Goal: Task Accomplishment & Management: Manage account settings

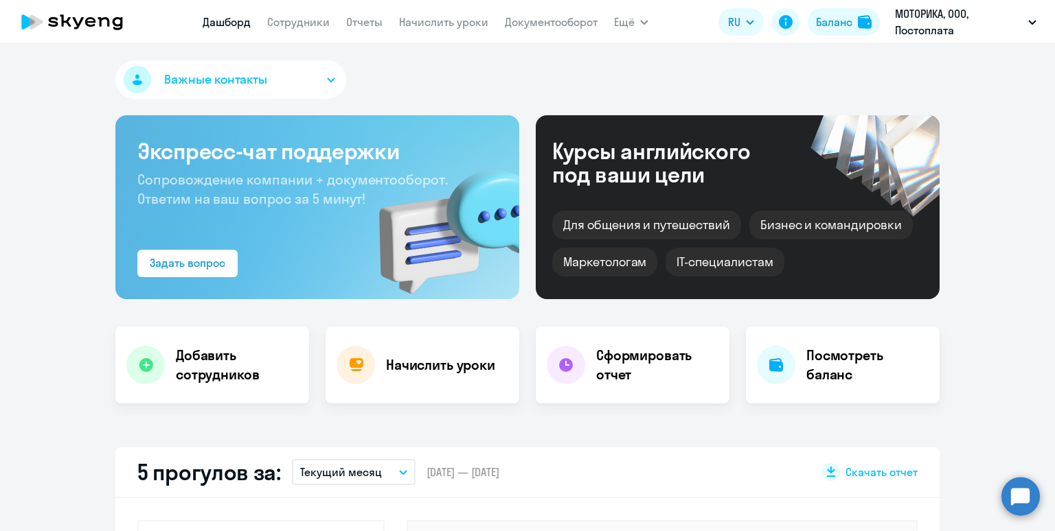
select select "30"
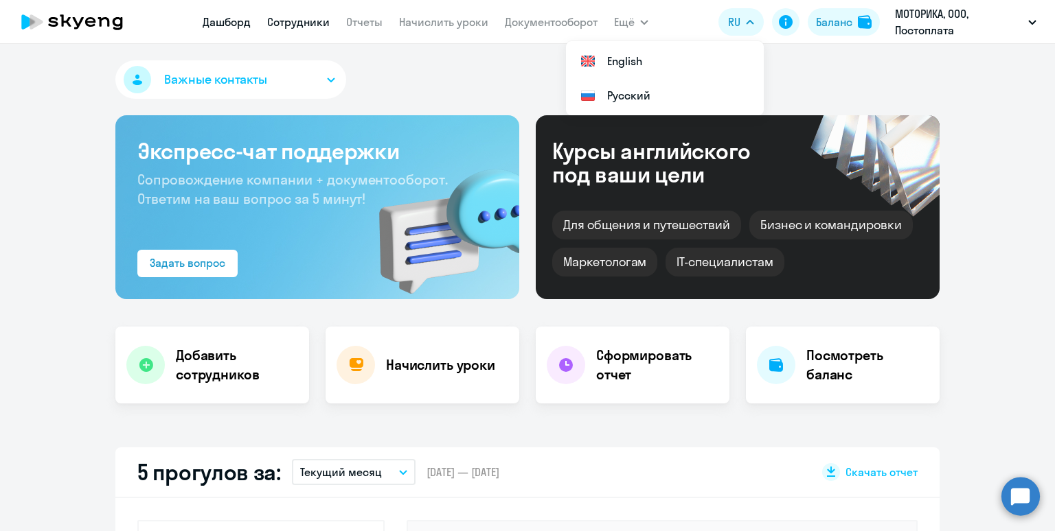
click at [312, 25] on link "Сотрудники" at bounding box center [298, 22] width 62 height 14
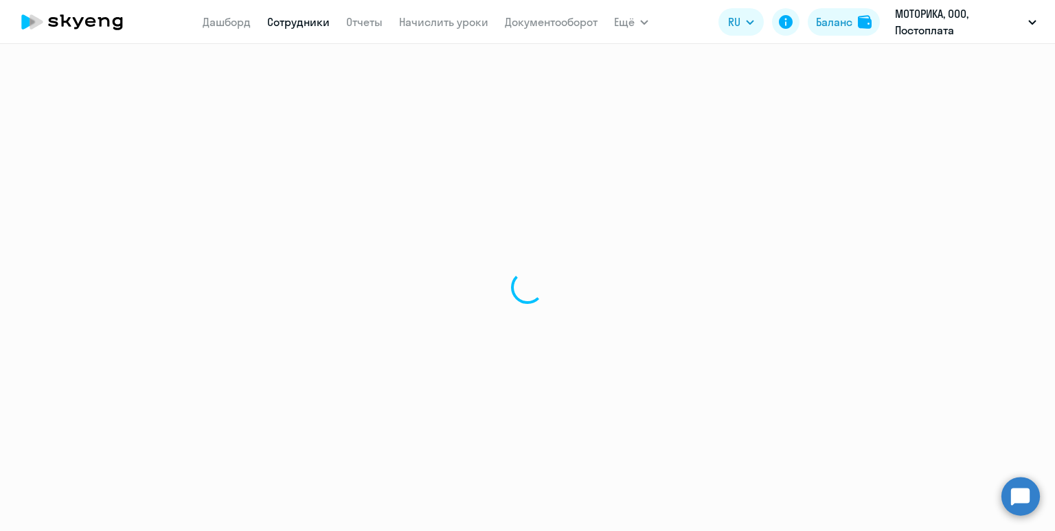
select select "30"
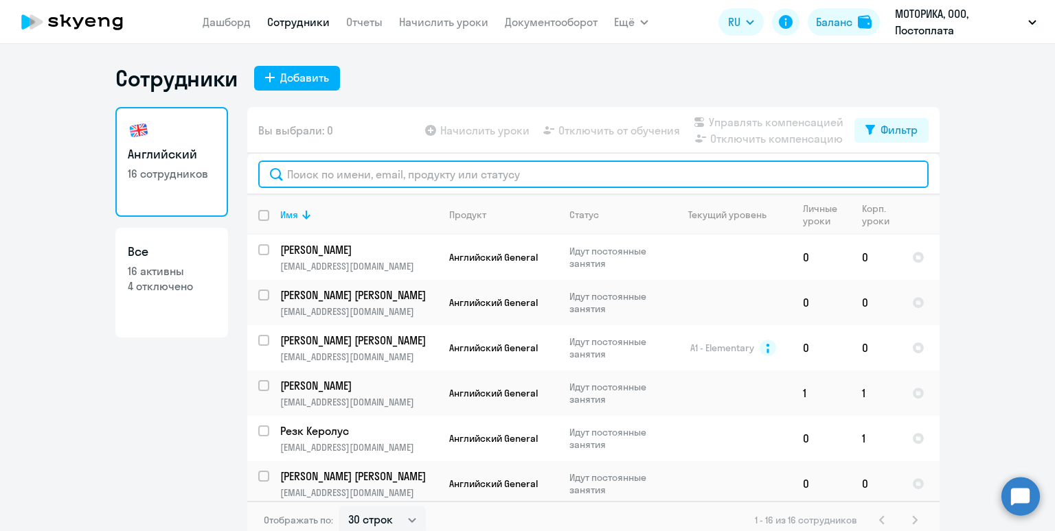
click at [336, 177] on input "text" at bounding box center [593, 174] width 670 height 27
paste input "[EMAIL_ADDRESS][DOMAIN_NAME]"
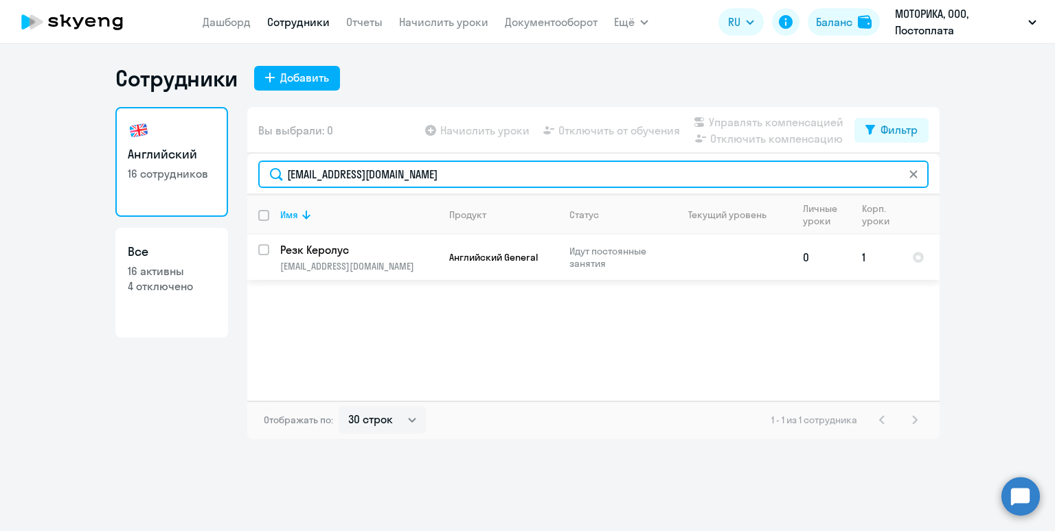
type input "[EMAIL_ADDRESS][DOMAIN_NAME]"
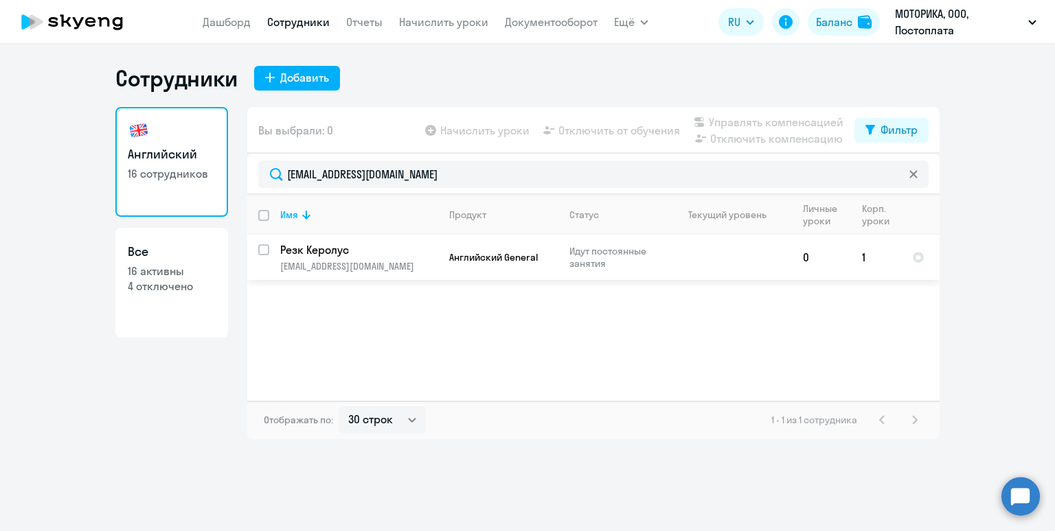
drag, startPoint x: 265, startPoint y: 251, endPoint x: 584, endPoint y: 148, distance: 335.5
click at [266, 251] on input "select row 41408497" at bounding box center [271, 257] width 27 height 27
checkbox input "true"
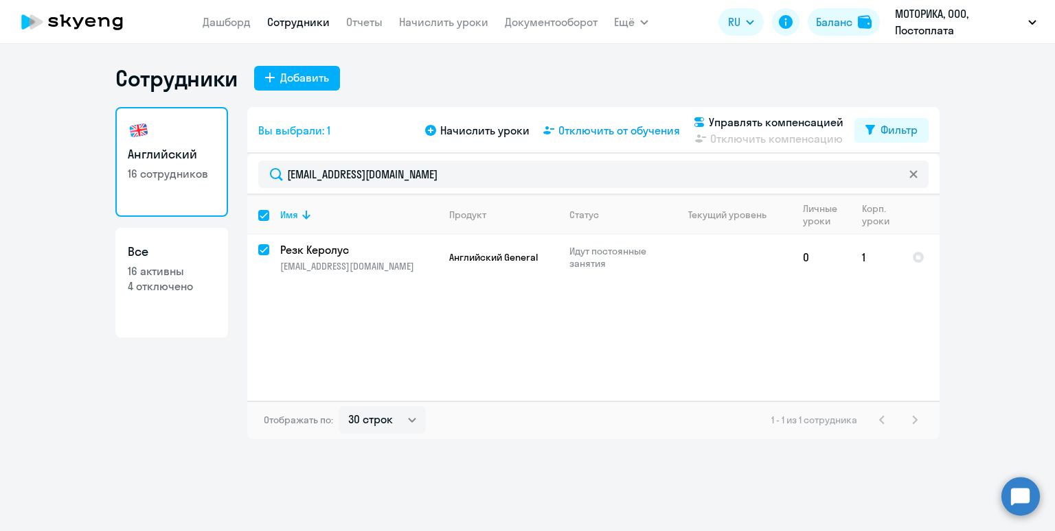
click at [638, 130] on span "Отключить от обучения" at bounding box center [619, 130] width 122 height 16
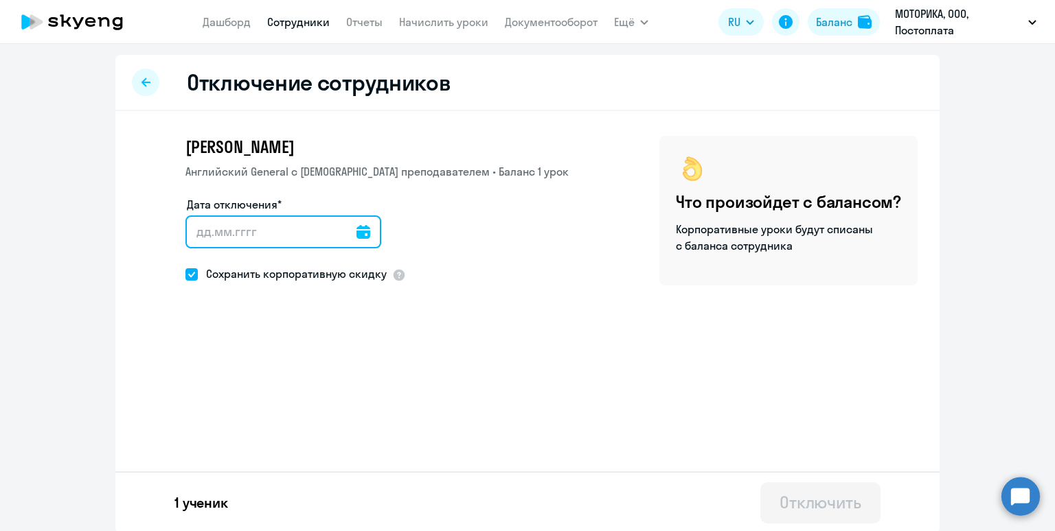
click at [330, 223] on input "Дата отключения*" at bounding box center [283, 232] width 196 height 33
click at [356, 229] on icon at bounding box center [363, 232] width 14 height 14
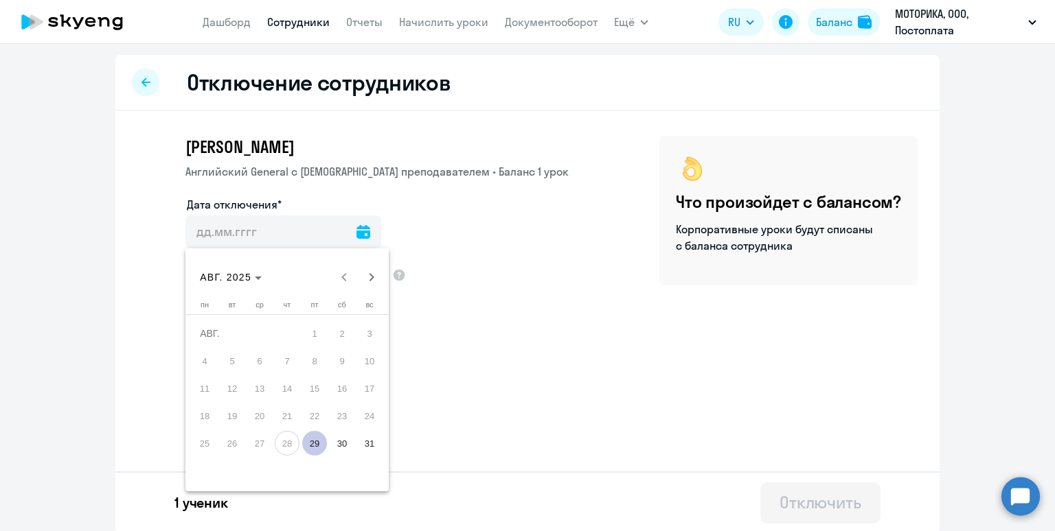
click at [371, 446] on span "31" at bounding box center [369, 443] width 25 height 25
type input "[DATE]"
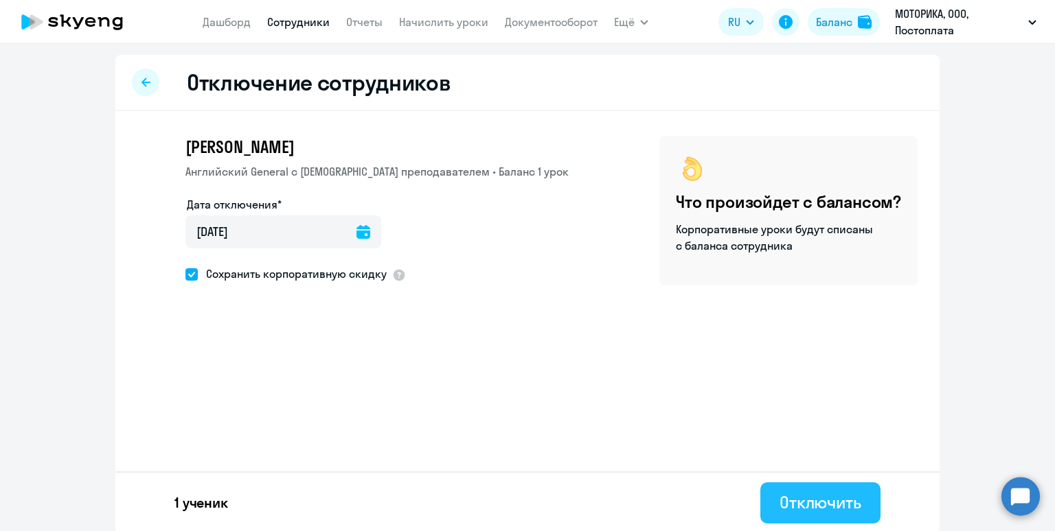
click at [813, 504] on div "Отключить" at bounding box center [820, 503] width 82 height 22
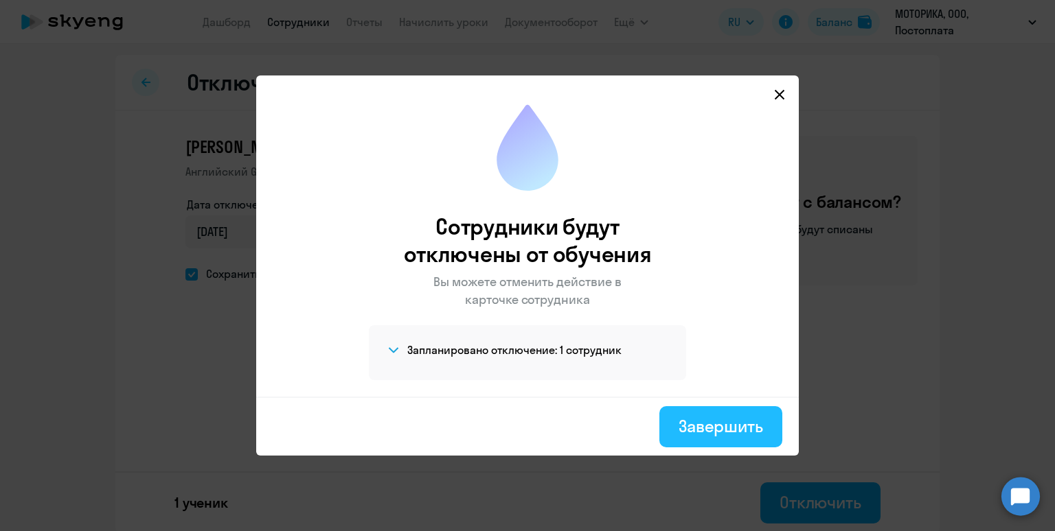
click at [698, 411] on button "Завершить" at bounding box center [720, 427] width 123 height 41
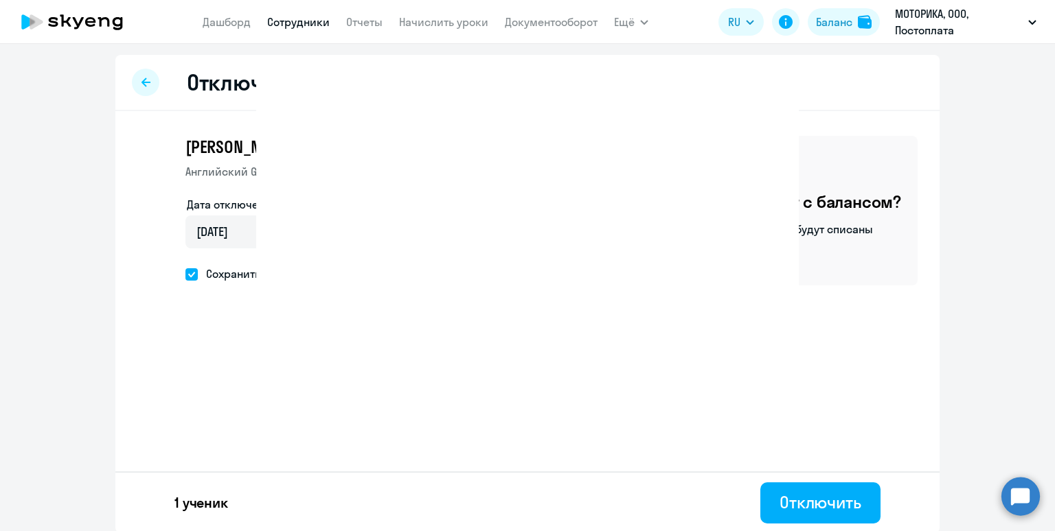
select select "30"
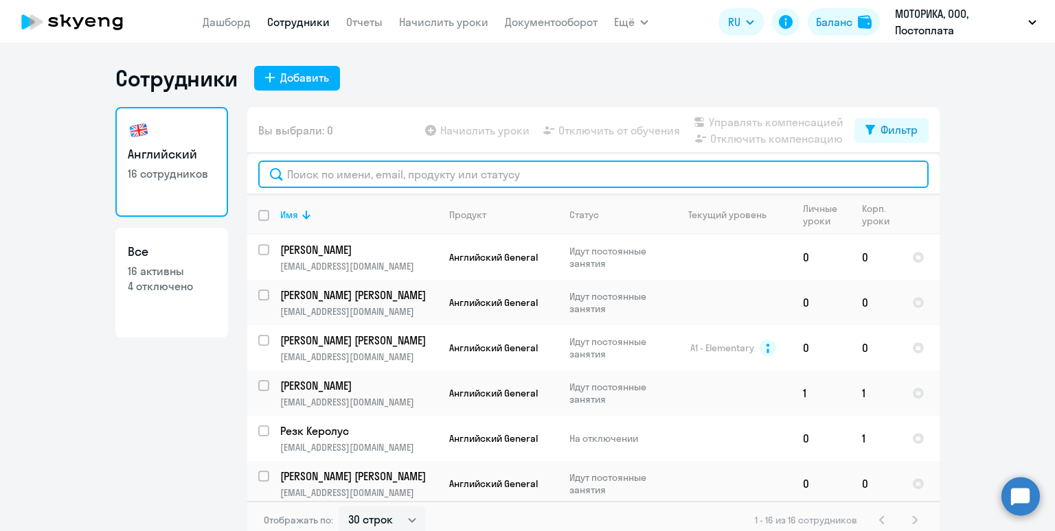
click at [436, 166] on input "text" at bounding box center [593, 174] width 670 height 27
paste input "[EMAIL_ADDRESS][DOMAIN_NAME]"
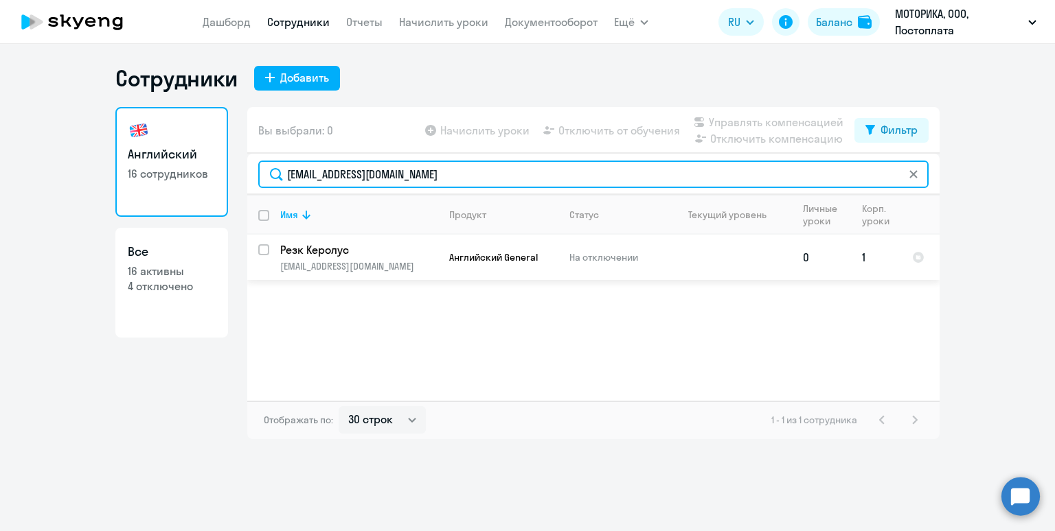
type input "[EMAIL_ADDRESS][DOMAIN_NAME]"
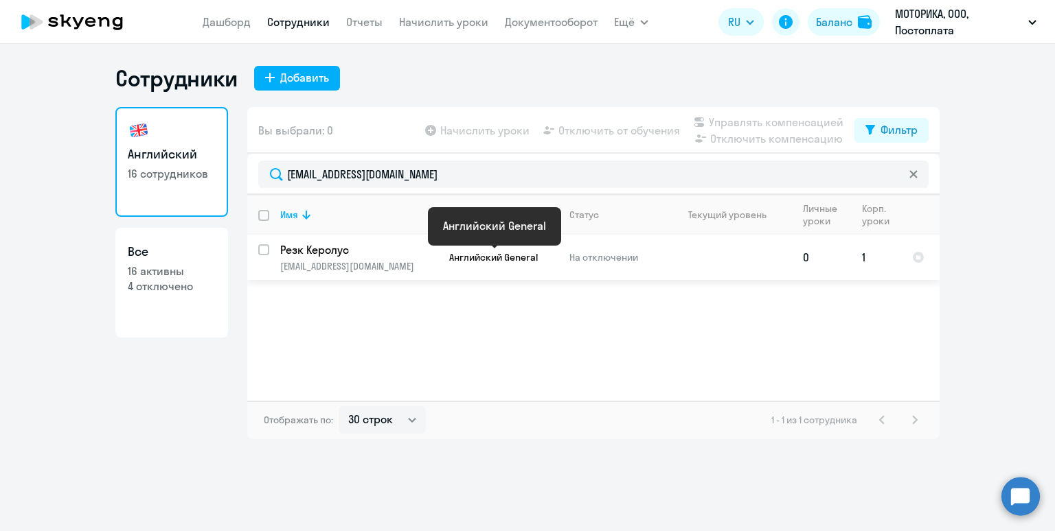
click at [499, 262] on span "Английский General" at bounding box center [493, 257] width 89 height 12
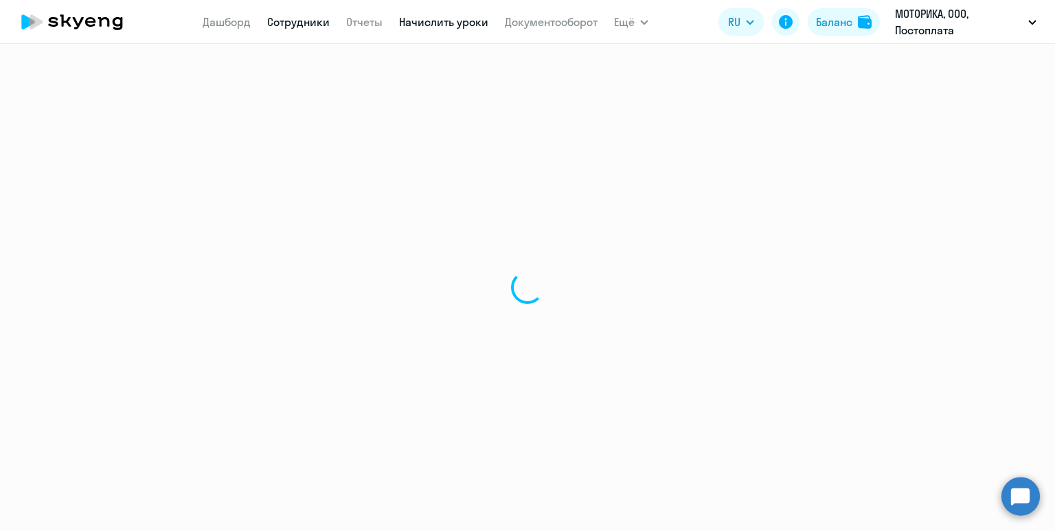
select select "english"
